Goal: Task Accomplishment & Management: Manage account settings

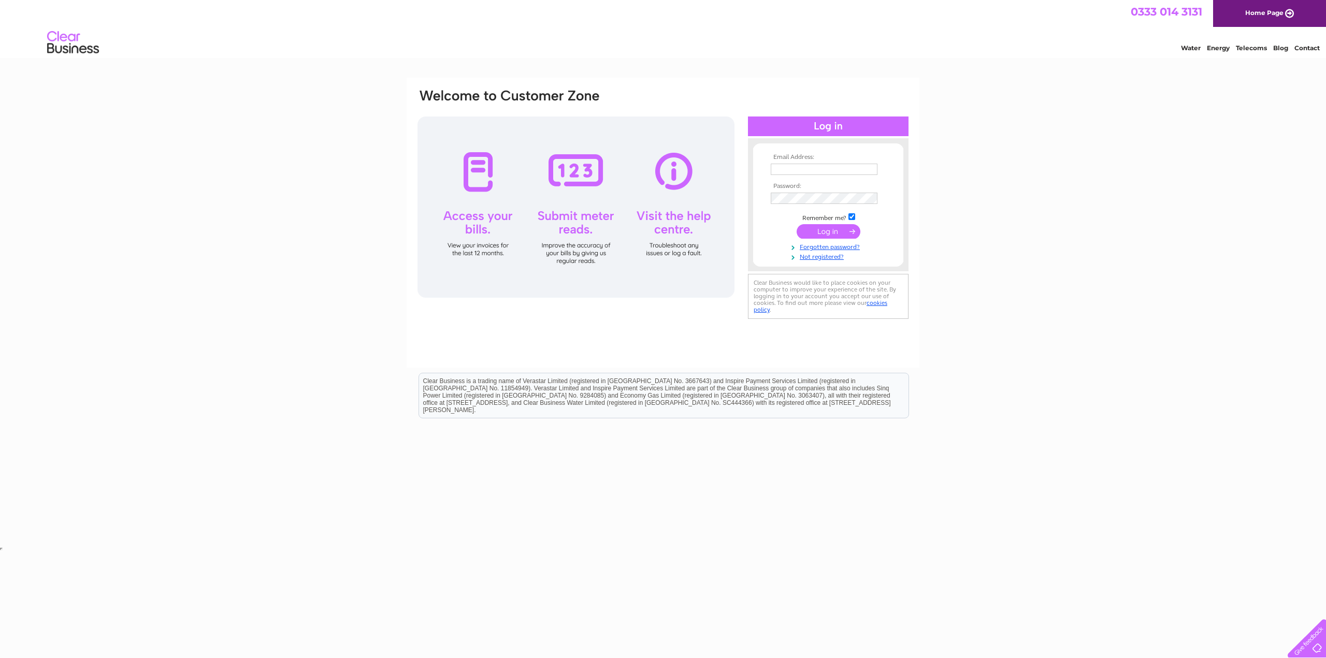
type input "[PERSON_NAME][EMAIL_ADDRESS][DOMAIN_NAME]"
click at [819, 230] on input "submit" at bounding box center [828, 231] width 64 height 14
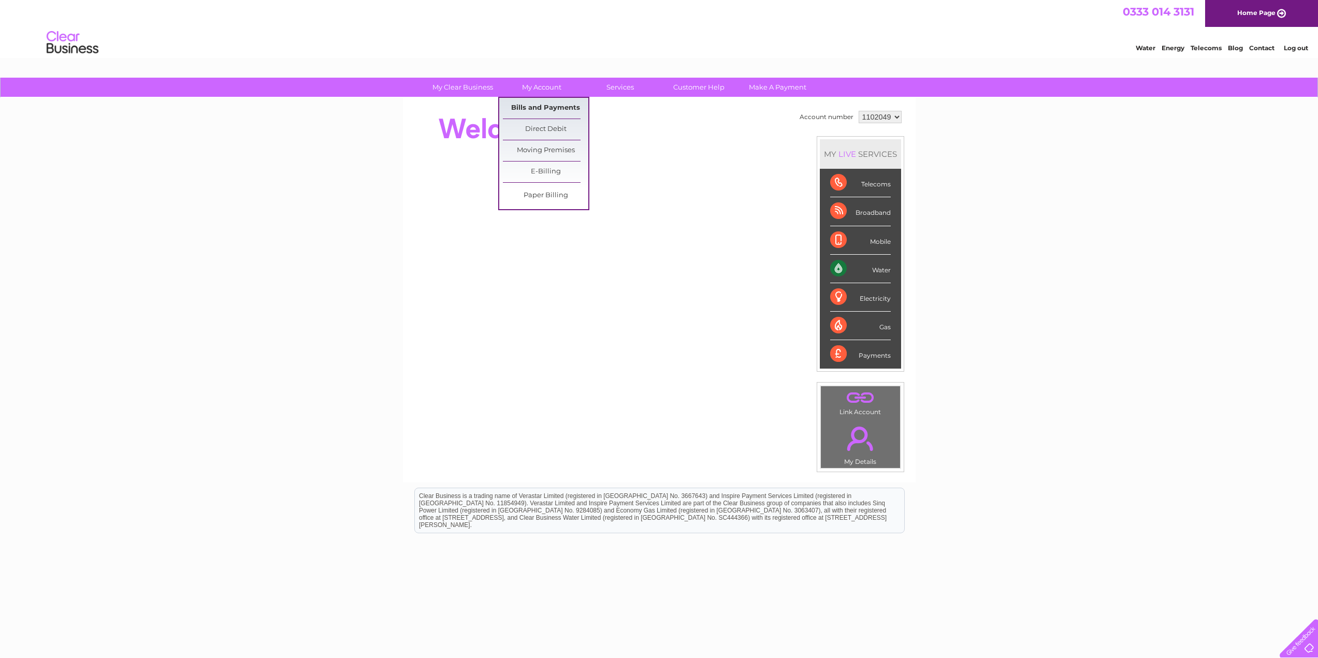
click at [528, 104] on link "Bills and Payments" at bounding box center [545, 108] width 85 height 21
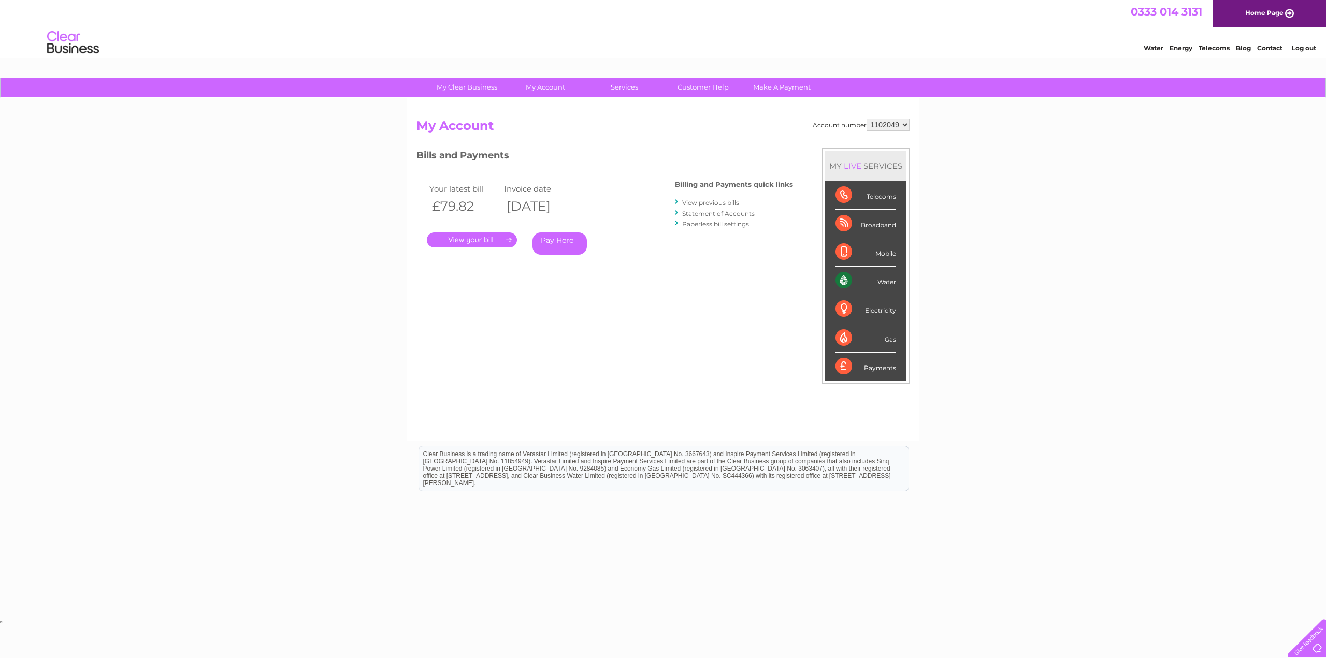
click at [476, 241] on link "." at bounding box center [472, 240] width 90 height 15
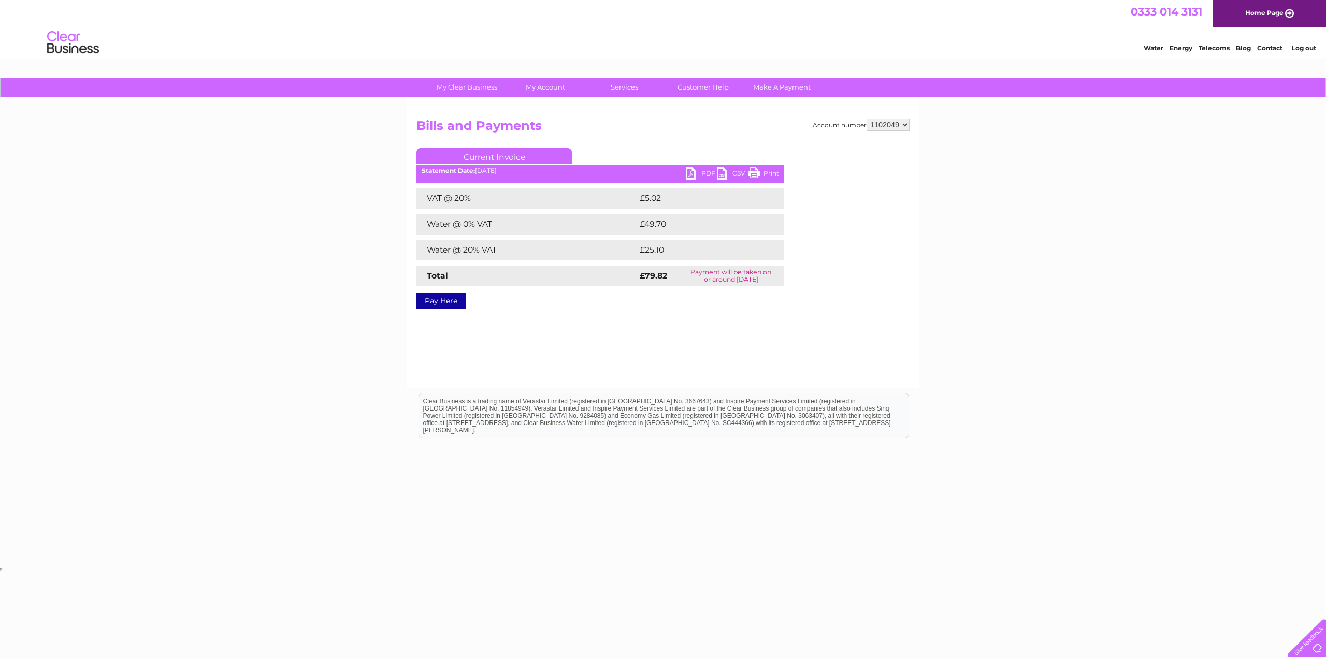
click at [702, 173] on link "PDF" at bounding box center [701, 174] width 31 height 15
